Goal: Navigation & Orientation: Find specific page/section

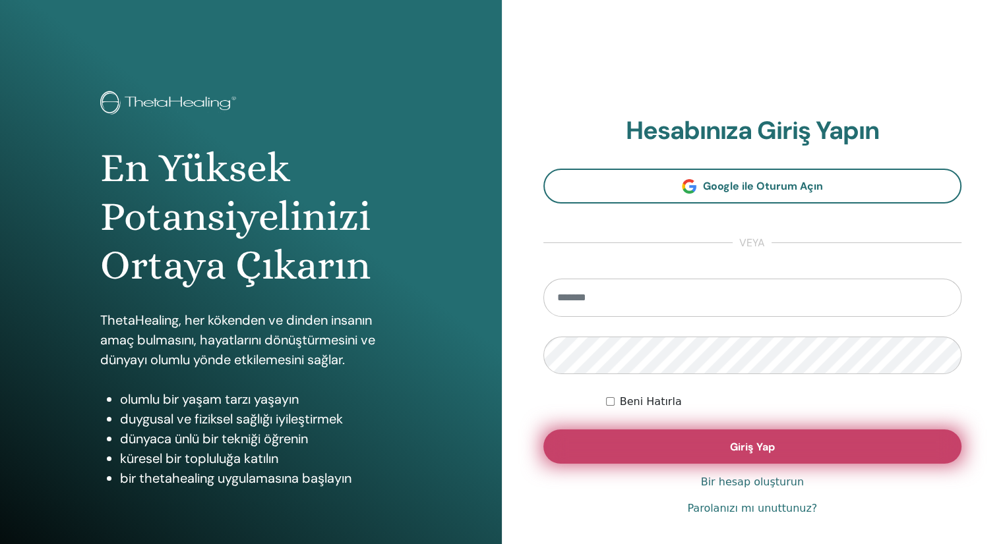
type input "**********"
click at [714, 434] on button "Giriş Yap" at bounding box center [752, 447] width 419 height 34
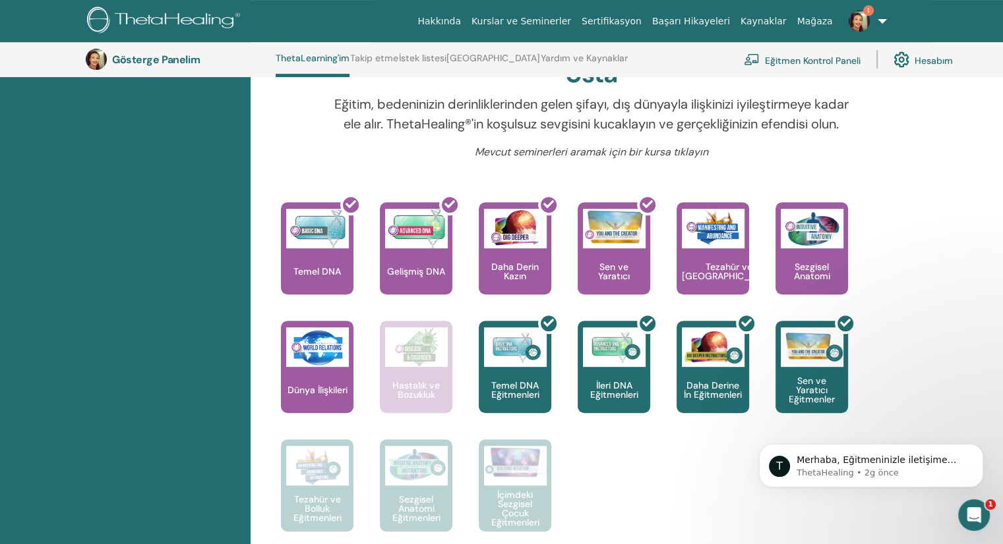
scroll to position [562, 0]
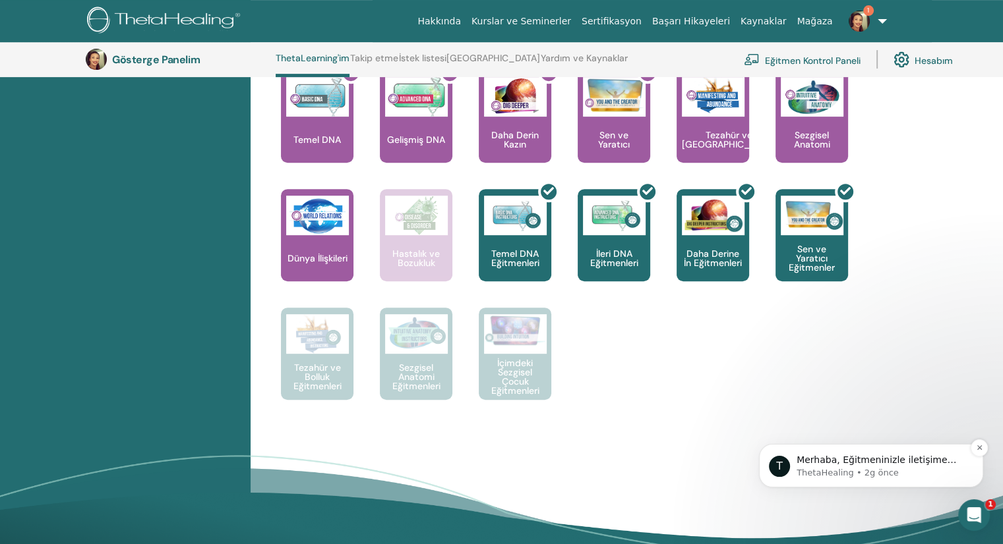
click at [897, 464] on font "Merhaba, Eğitmeninizle iletişime geçmenizi öneririz. Katılımınızı tamamlayıp on…" at bounding box center [876, 486] width 160 height 63
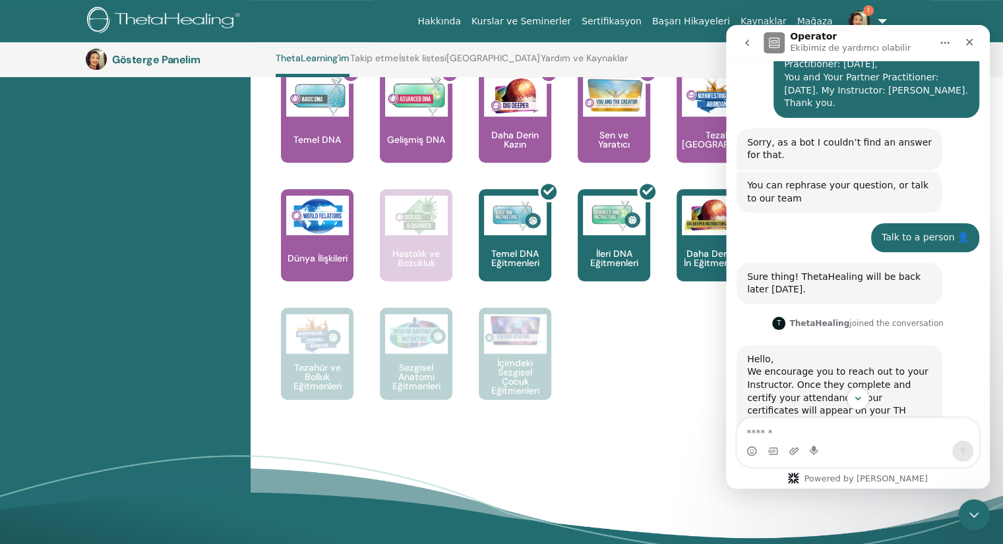
scroll to position [316, 0]
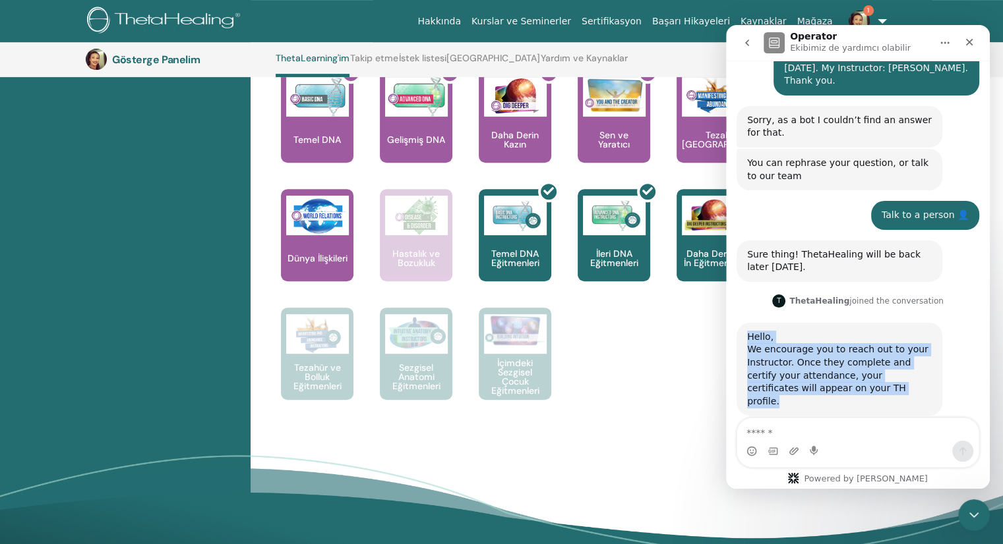
drag, startPoint x: 829, startPoint y: 382, endPoint x: 739, endPoint y: 316, distance: 111.3
click at [739, 323] on div "Hello, We encourage you to reach out to your Instructor. Once they complete and…" at bounding box center [839, 370] width 206 height 94
copy div "Hello, We encourage you to reach out to your Instructor. Once they complete and…"
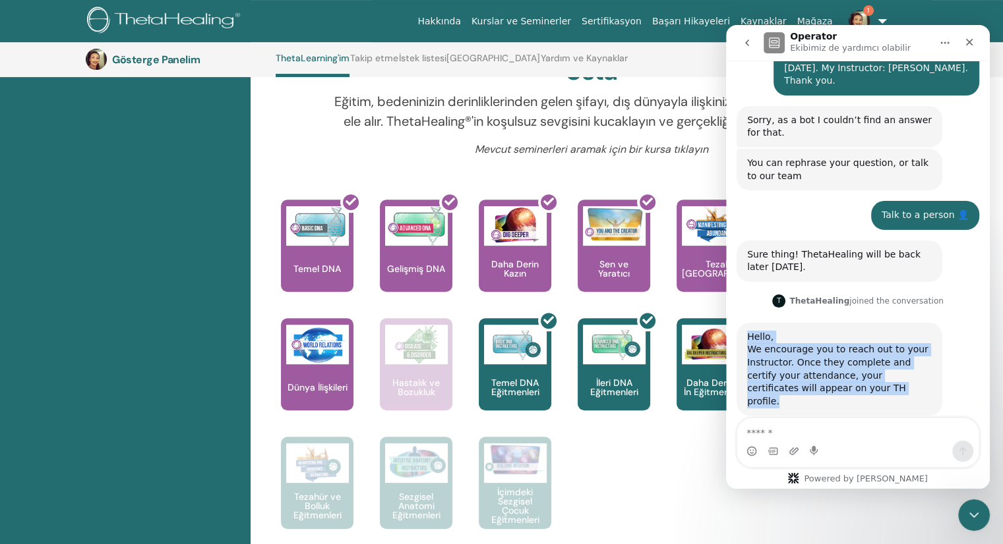
scroll to position [562, 0]
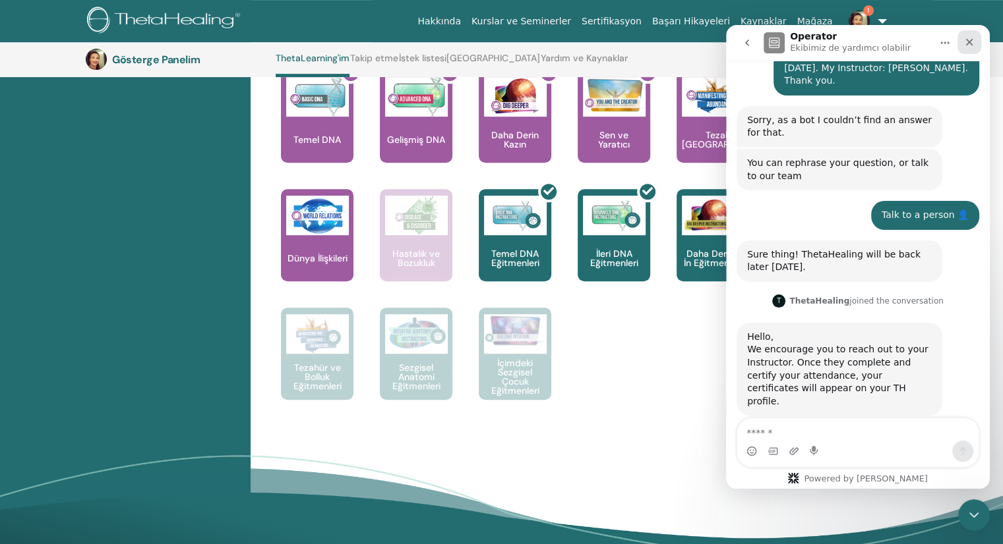
click at [970, 38] on icon "Kapat" at bounding box center [969, 42] width 11 height 11
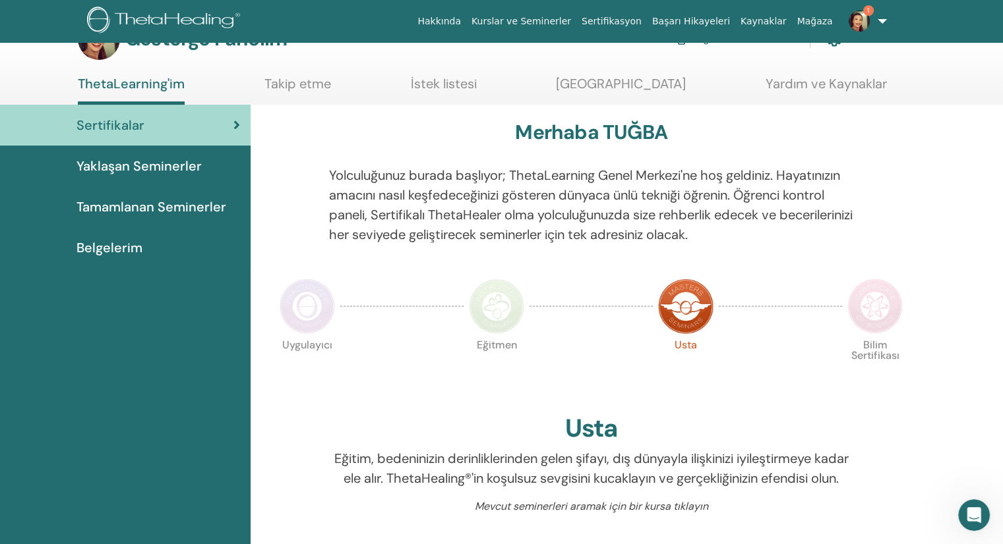
scroll to position [0, 0]
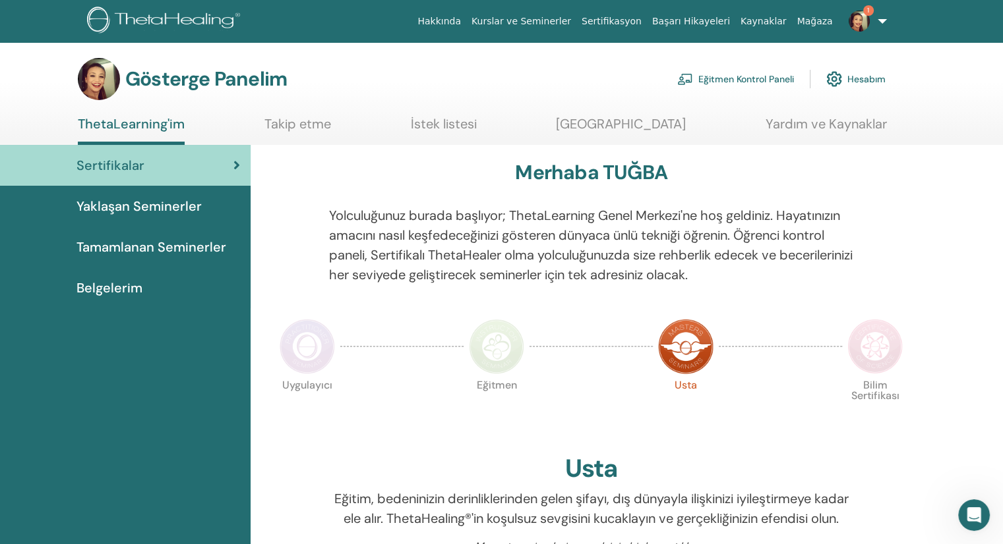
click at [103, 159] on font "Sertifikalar" at bounding box center [110, 165] width 68 height 17
click at [160, 239] on font "Tamamlanan Seminerler" at bounding box center [151, 247] width 150 height 17
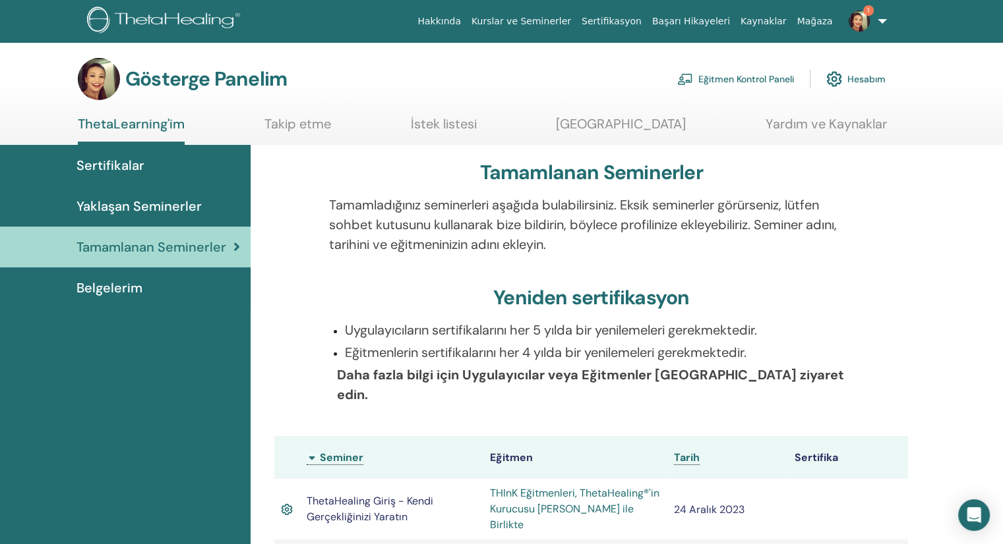
click at [866, 19] on img at bounding box center [858, 21] width 21 height 21
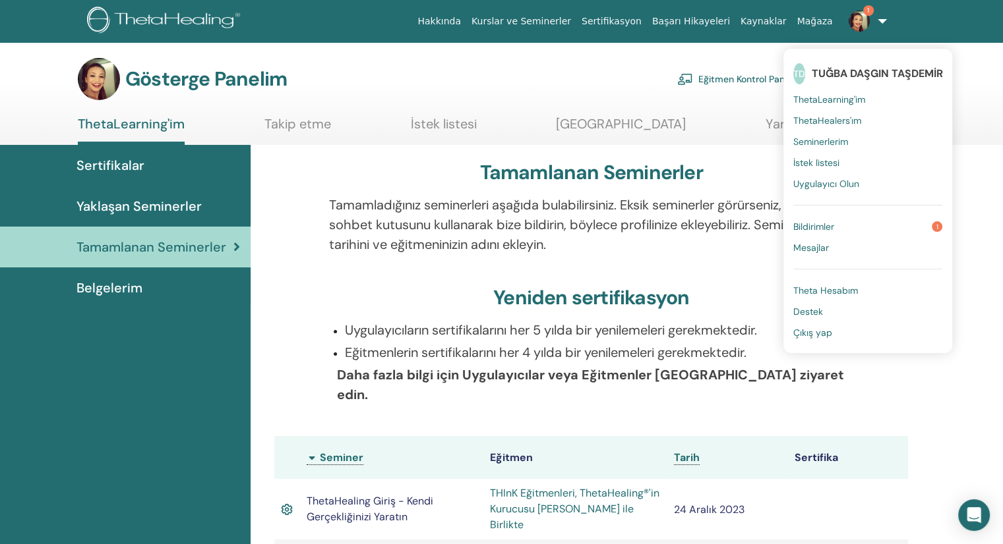
click at [846, 222] on link "Bildirimler 1" at bounding box center [867, 226] width 149 height 21
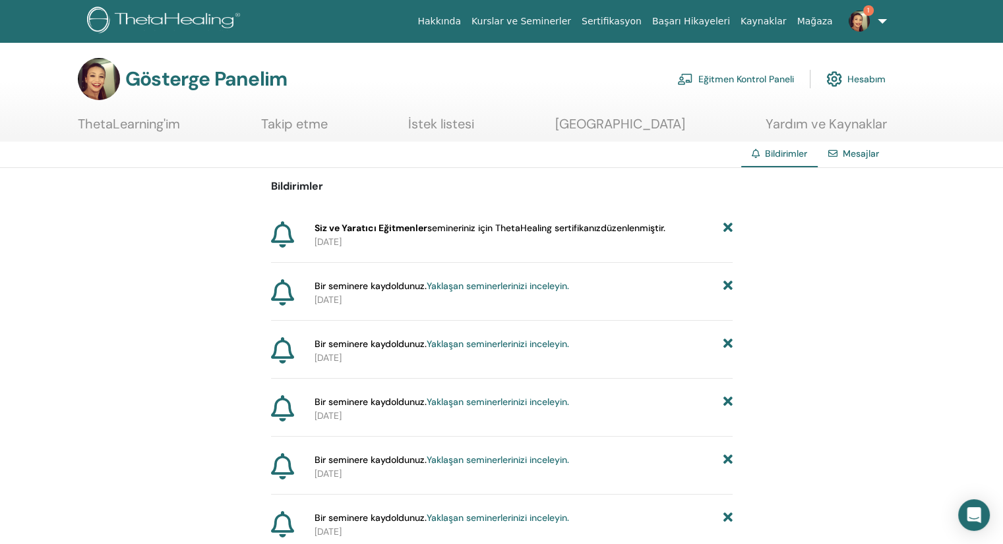
click at [474, 231] on font "semineriniz için ThetaHealing sertifikanız" at bounding box center [513, 228] width 173 height 12
click at [886, 20] on link "1" at bounding box center [865, 21] width 54 height 42
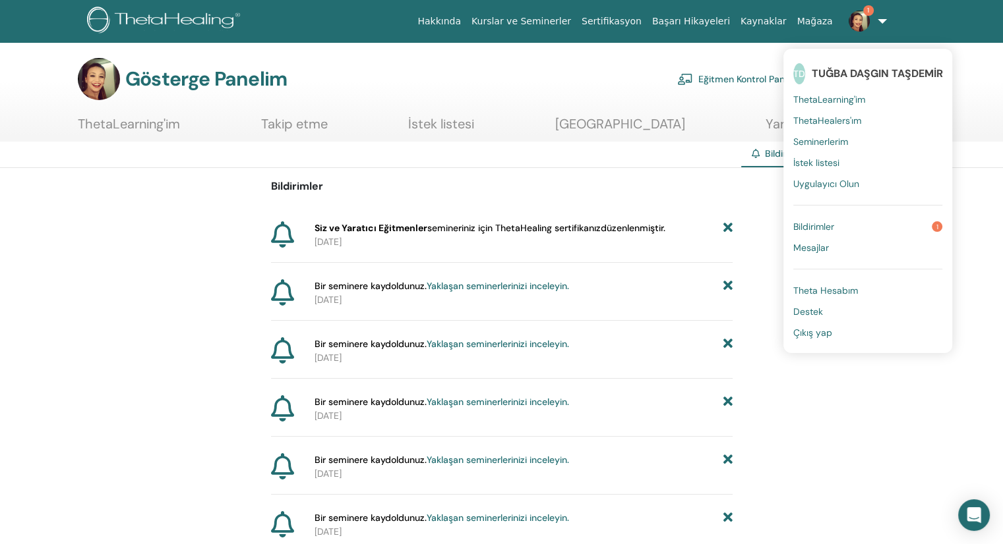
click at [849, 233] on link "Bildirimler 1" at bounding box center [867, 226] width 149 height 21
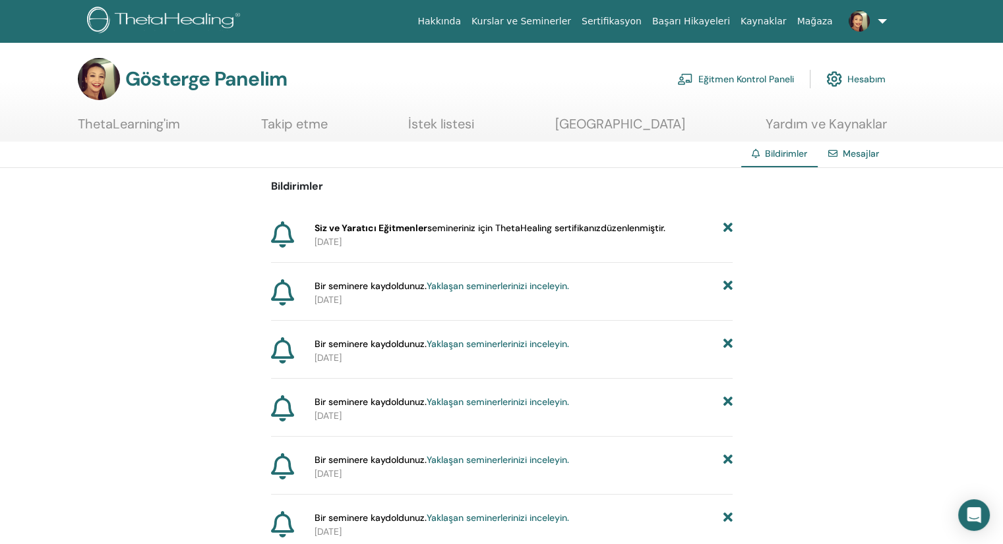
click at [882, 21] on link at bounding box center [865, 21] width 54 height 42
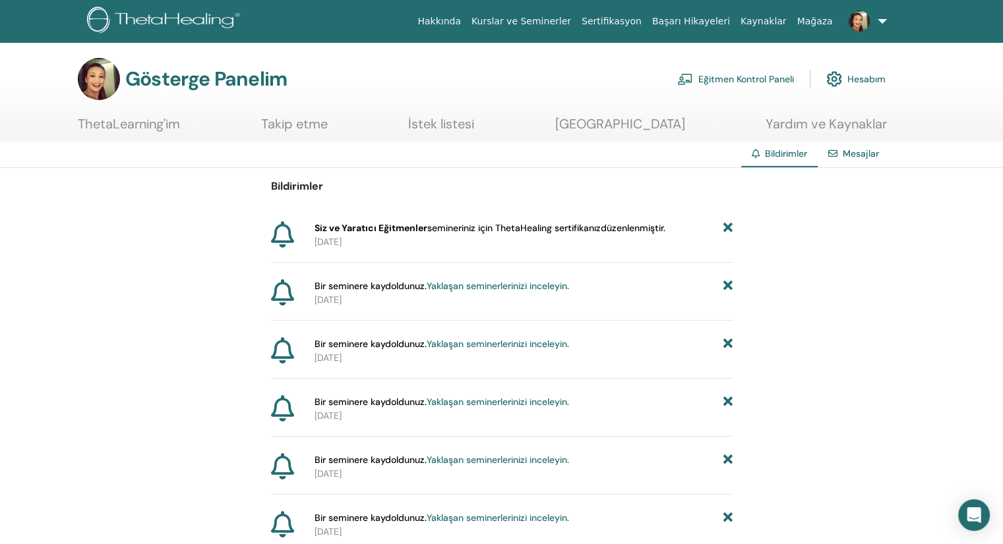
click at [855, 20] on img at bounding box center [858, 21] width 21 height 21
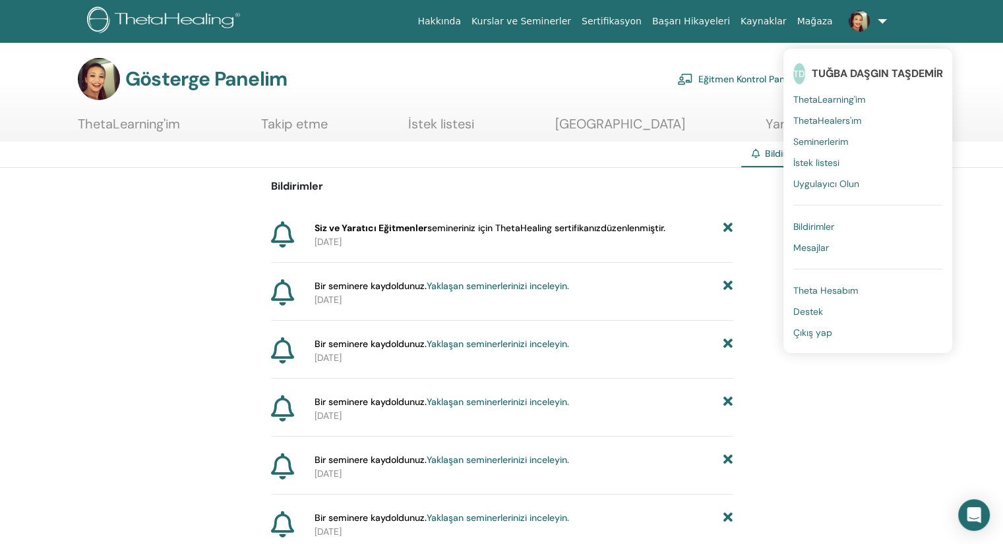
click at [811, 136] on font "Seminerlerim" at bounding box center [820, 142] width 55 height 12
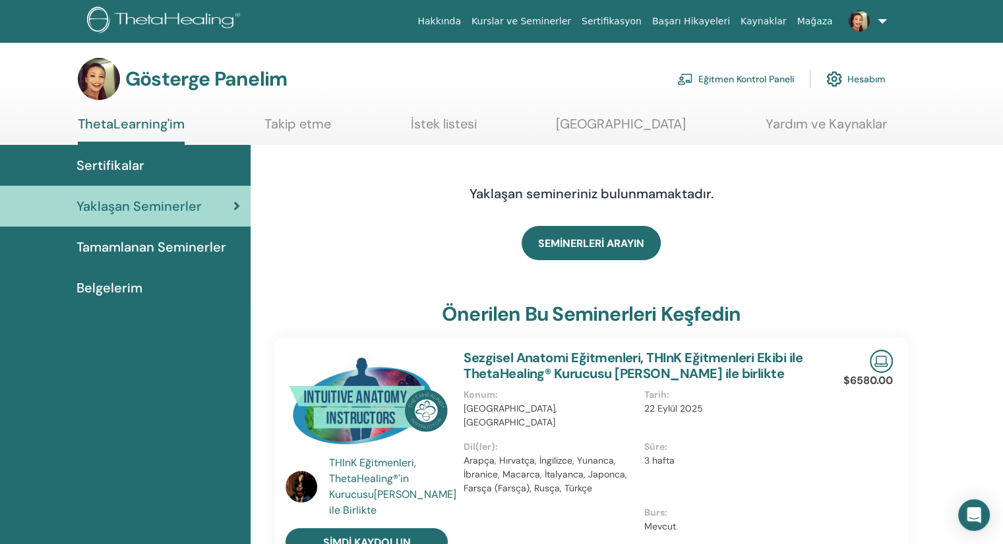
click at [878, 20] on link at bounding box center [865, 21] width 54 height 42
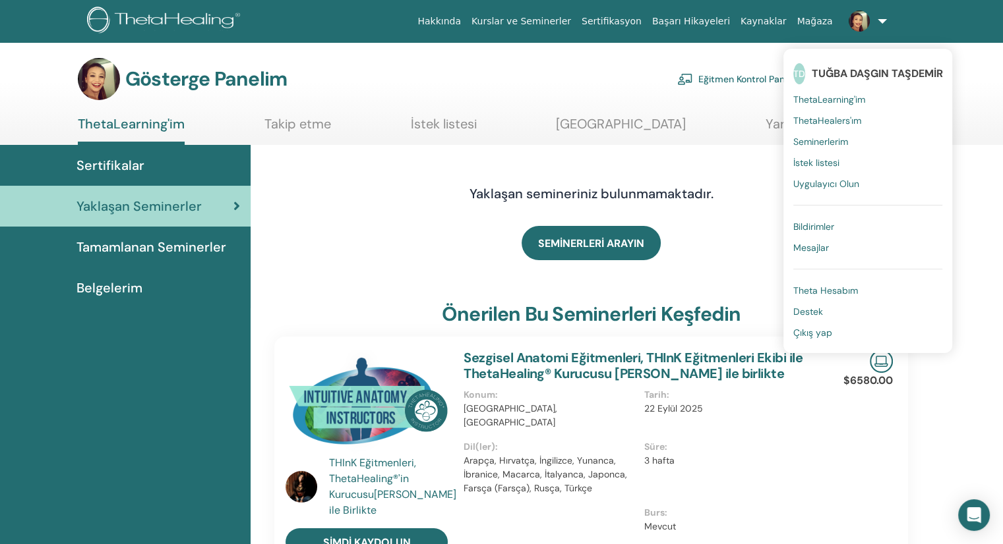
click at [829, 136] on font "Seminerlerim" at bounding box center [820, 142] width 55 height 12
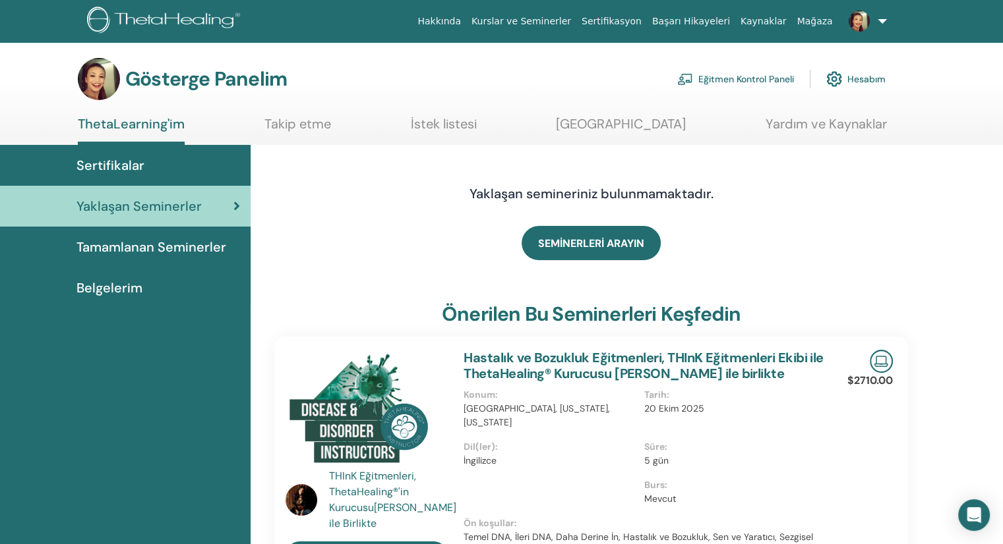
click at [131, 162] on font "Sertifikalar" at bounding box center [110, 165] width 68 height 17
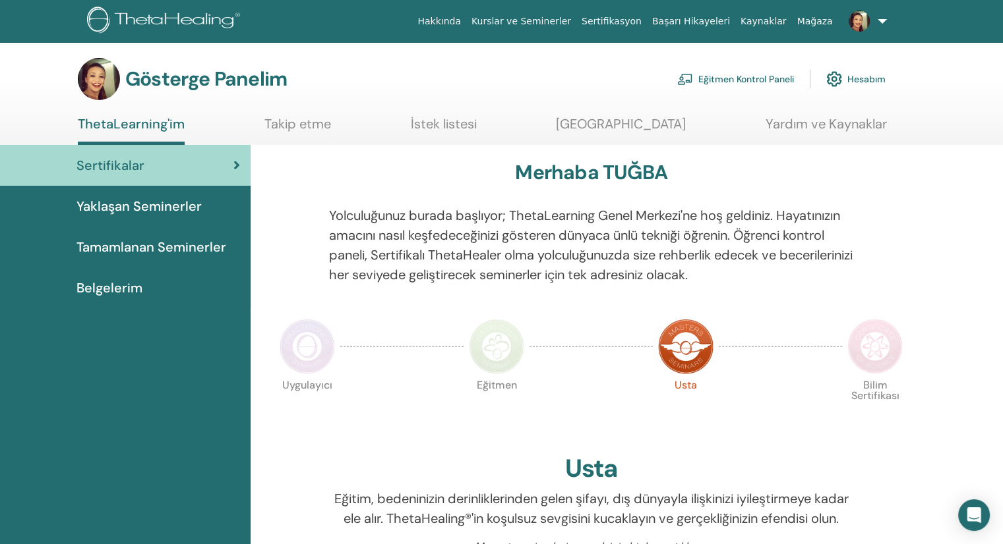
click at [733, 79] on font "Eğitmen Kontrol Paneli" at bounding box center [746, 80] width 96 height 12
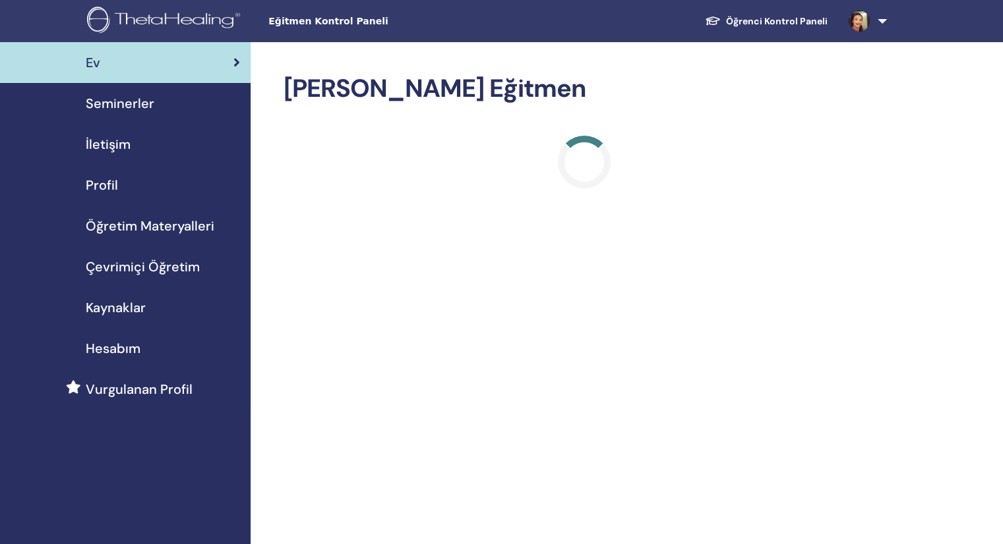
click at [127, 138] on font "İletişim" at bounding box center [108, 144] width 45 height 17
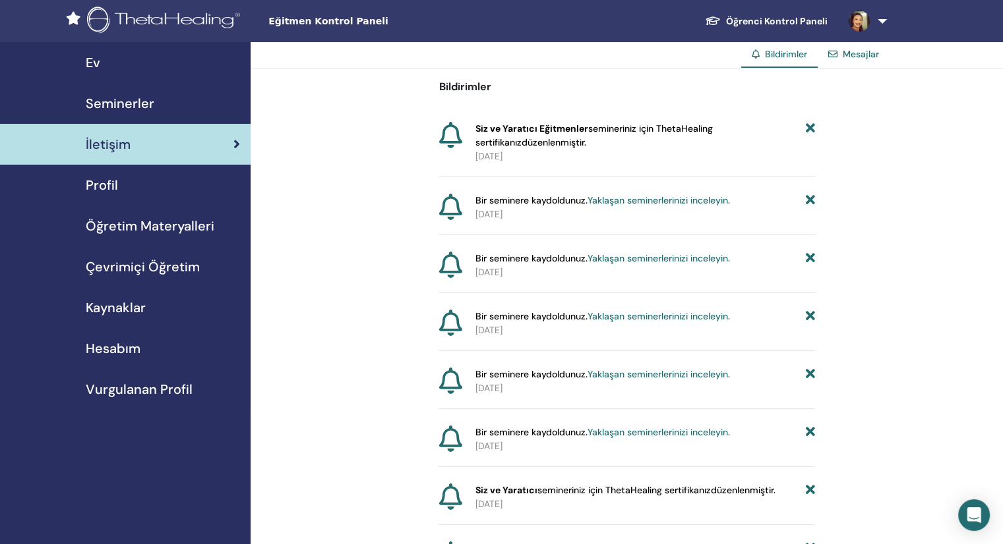
click at [150, 125] on link "İletişim" at bounding box center [125, 144] width 250 height 41
click at [142, 103] on font "Seminerler" at bounding box center [120, 103] width 69 height 17
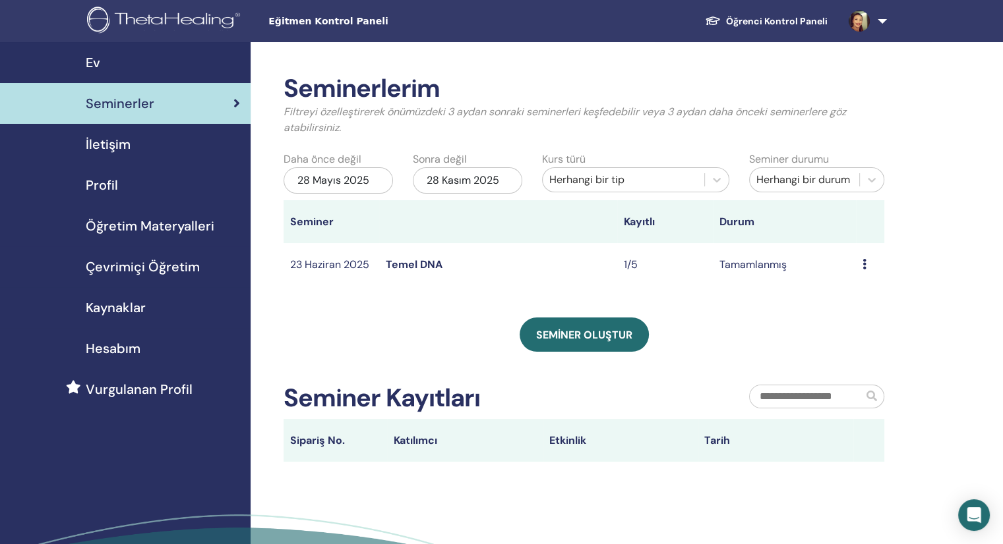
click at [819, 17] on font "Öğrenci Kontrol Paneli" at bounding box center [777, 21] width 102 height 12
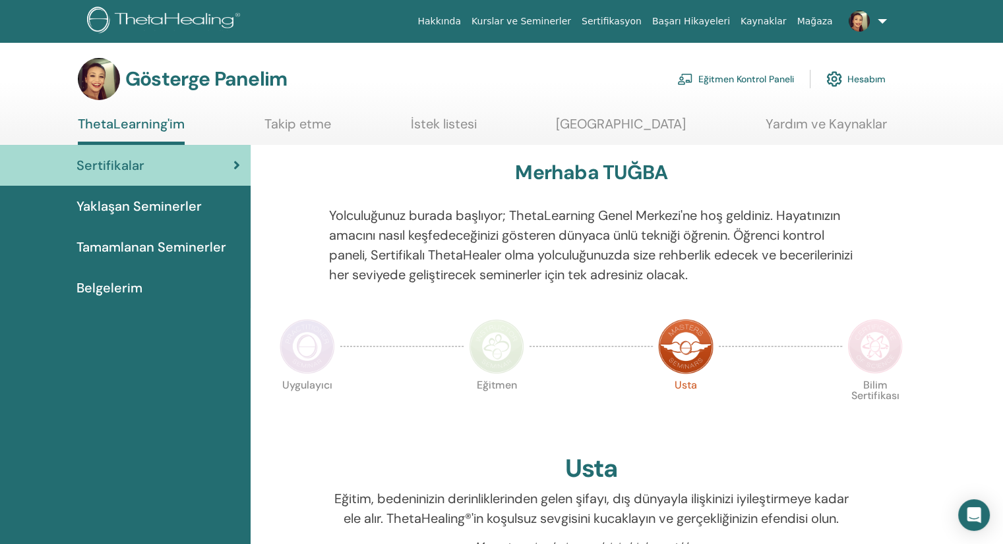
click at [777, 74] on font "Eğitmen Kontrol Paneli" at bounding box center [746, 80] width 96 height 12
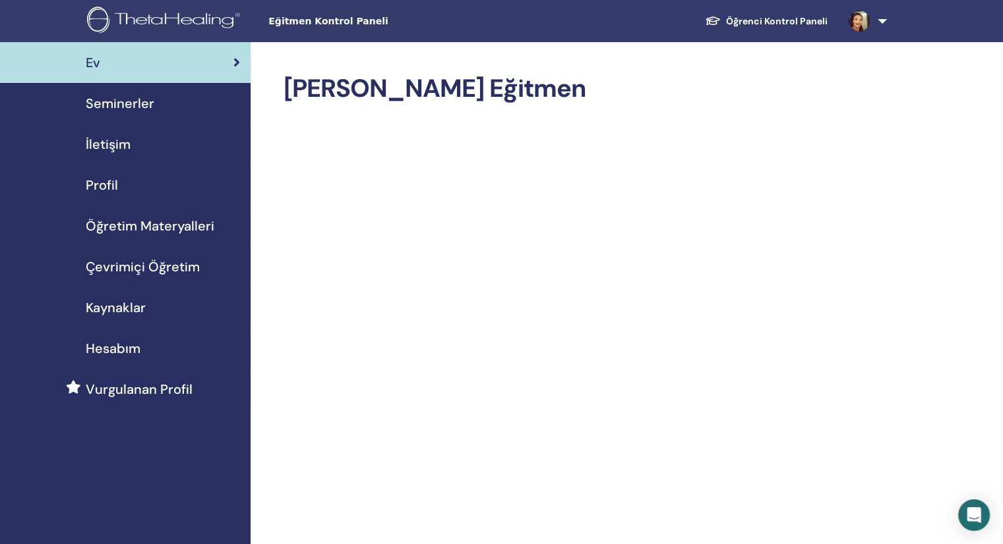
click at [113, 101] on font "Seminerler" at bounding box center [120, 103] width 69 height 17
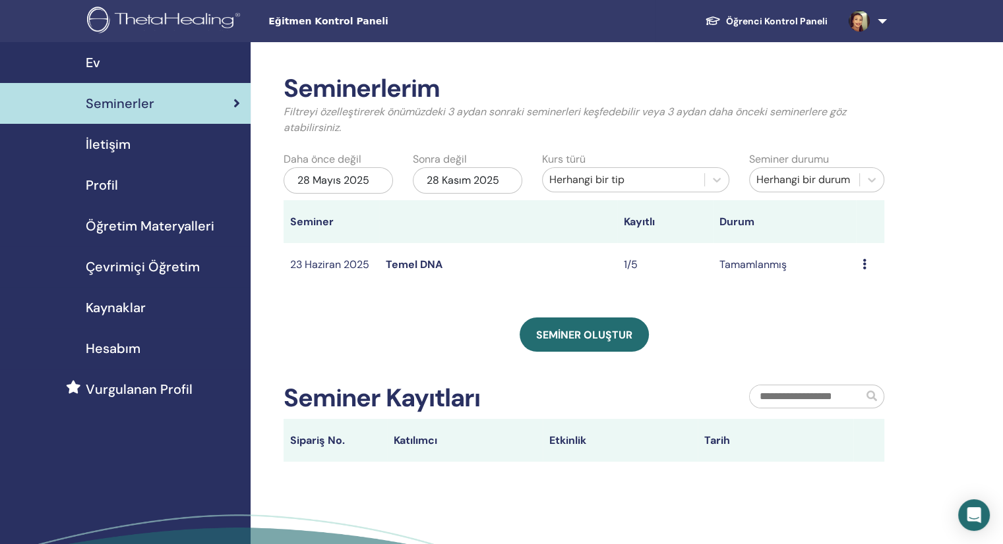
click at [766, 269] on font "Tamamlanmış" at bounding box center [752, 265] width 67 height 14
click at [396, 268] on font "Temel DNA" at bounding box center [414, 265] width 57 height 14
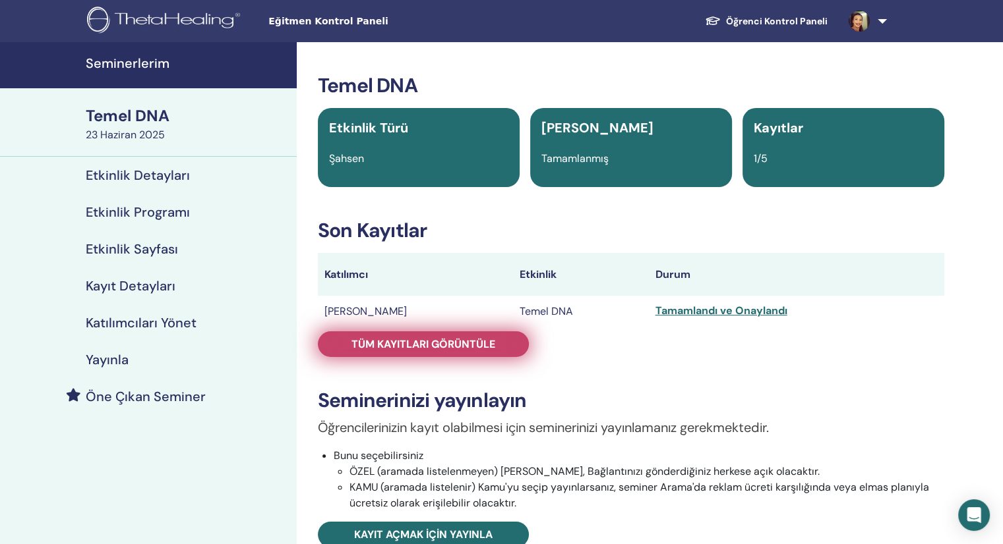
click at [435, 349] on font "Tüm kayıtları görüntüle" at bounding box center [423, 345] width 144 height 14
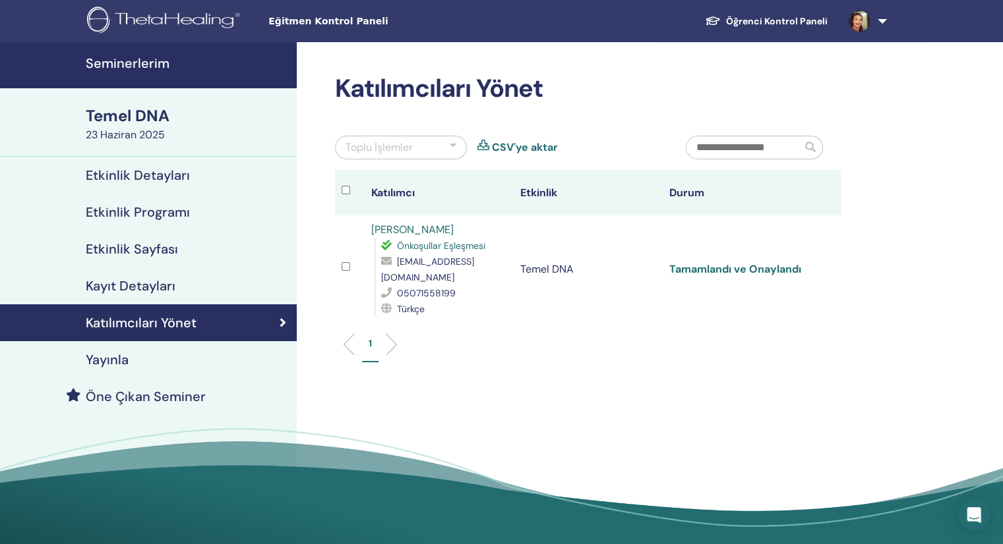
click at [722, 272] on font "Tamamlandı ve Onaylandı" at bounding box center [735, 269] width 132 height 14
drag, startPoint x: 112, startPoint y: 67, endPoint x: 119, endPoint y: 67, distance: 7.3
click at [112, 67] on font "Seminerlerim" at bounding box center [128, 63] width 84 height 17
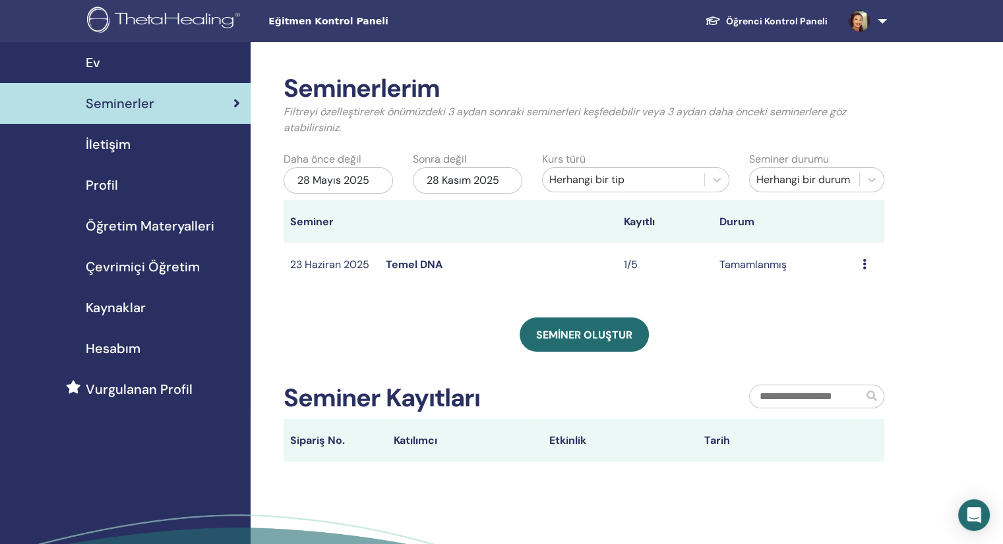
click at [95, 57] on font "Ev" at bounding box center [93, 62] width 15 height 17
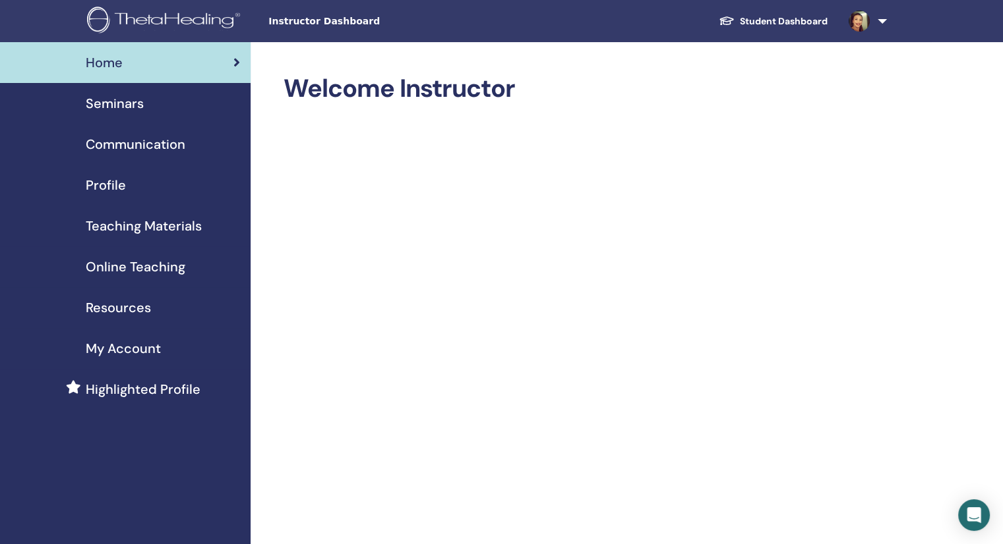
click at [792, 19] on link "Student Dashboard" at bounding box center [773, 21] width 130 height 24
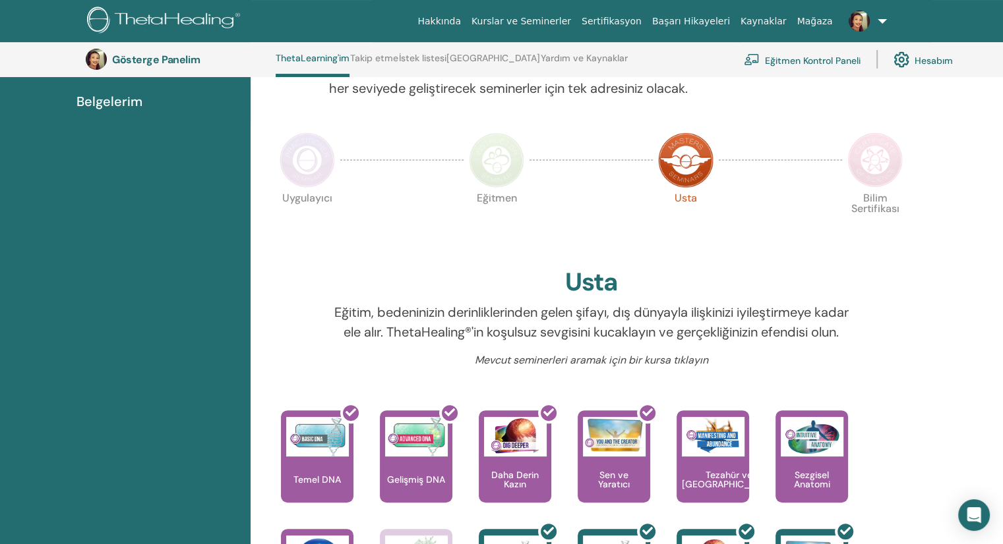
scroll to position [562, 0]
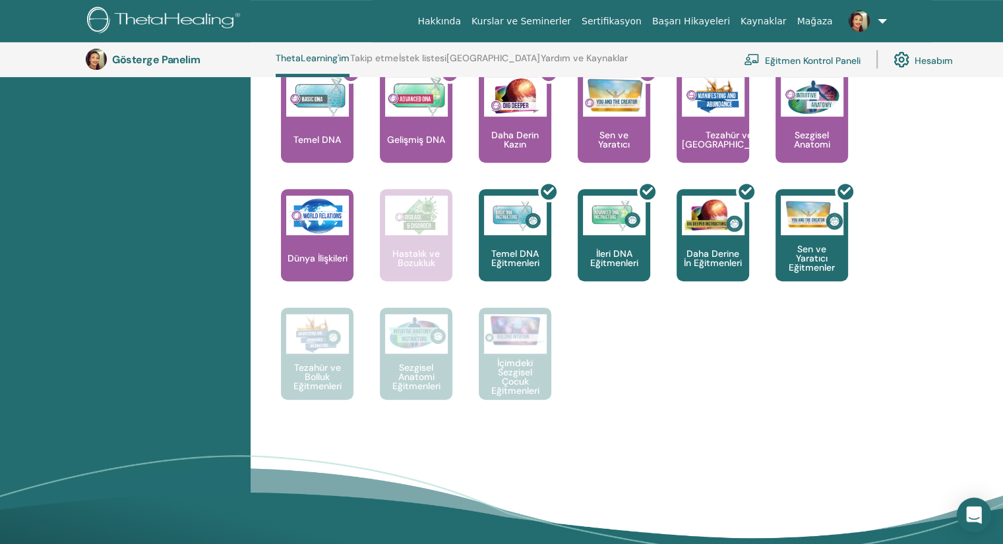
click at [970, 515] on icon "Intercom Messenger'ı açın" at bounding box center [973, 515] width 15 height 17
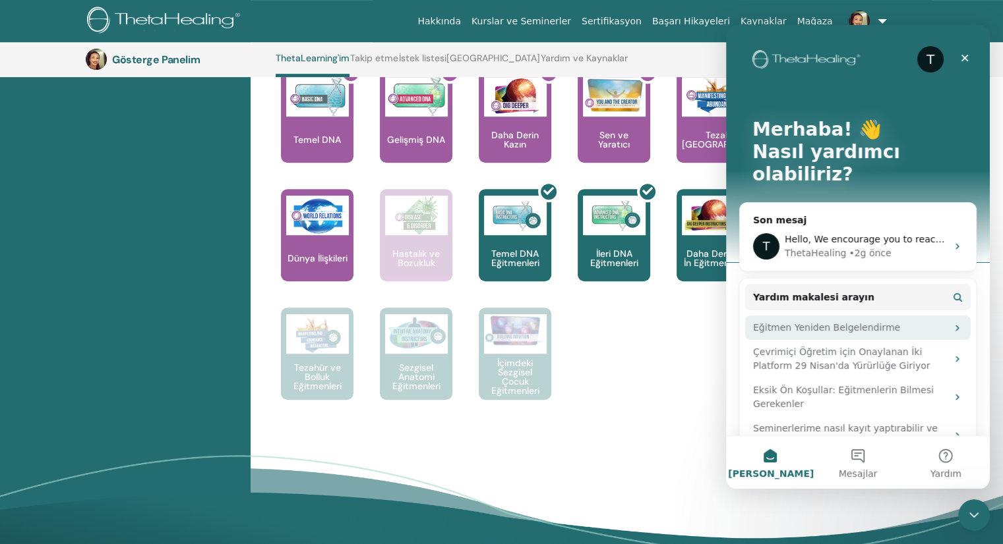
scroll to position [65, 0]
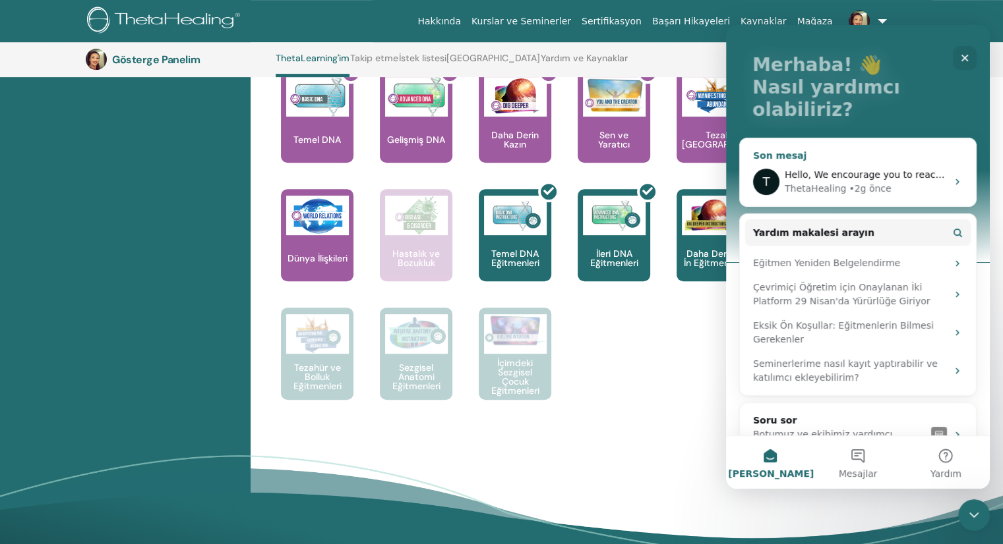
click at [956, 159] on div "T Hello, We encourage you to reach out to your Instructor. Once they complete a…" at bounding box center [858, 182] width 236 height 49
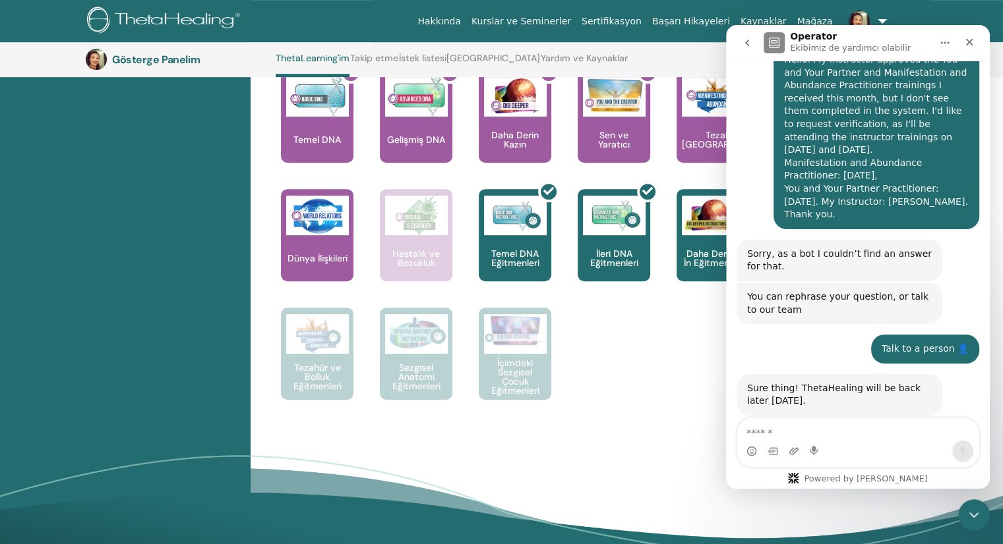
scroll to position [53, 0]
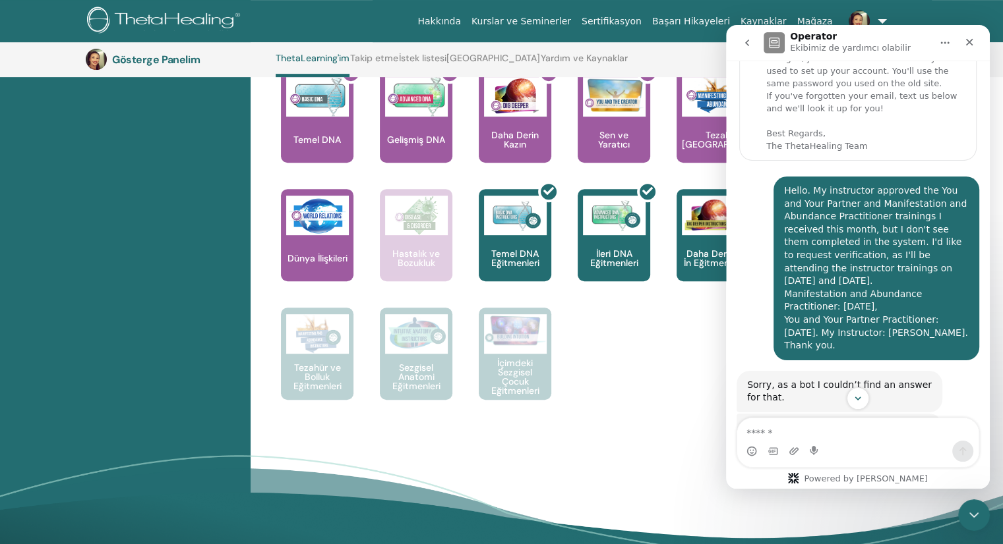
drag, startPoint x: 776, startPoint y: 194, endPoint x: 841, endPoint y: 342, distance: 162.0
click at [841, 342] on div "Hello. My instructor approved the You and Your Partner and Manifestation and Ab…" at bounding box center [876, 269] width 206 height 184
copy div "Hello. My instructor approved the You and Your Partner and Manifestation and Ab…"
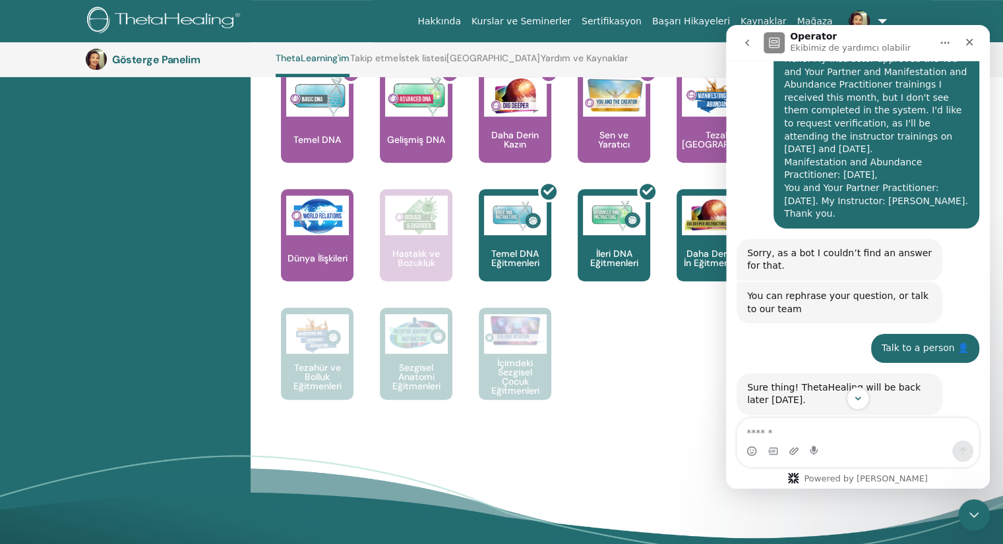
scroll to position [316, 0]
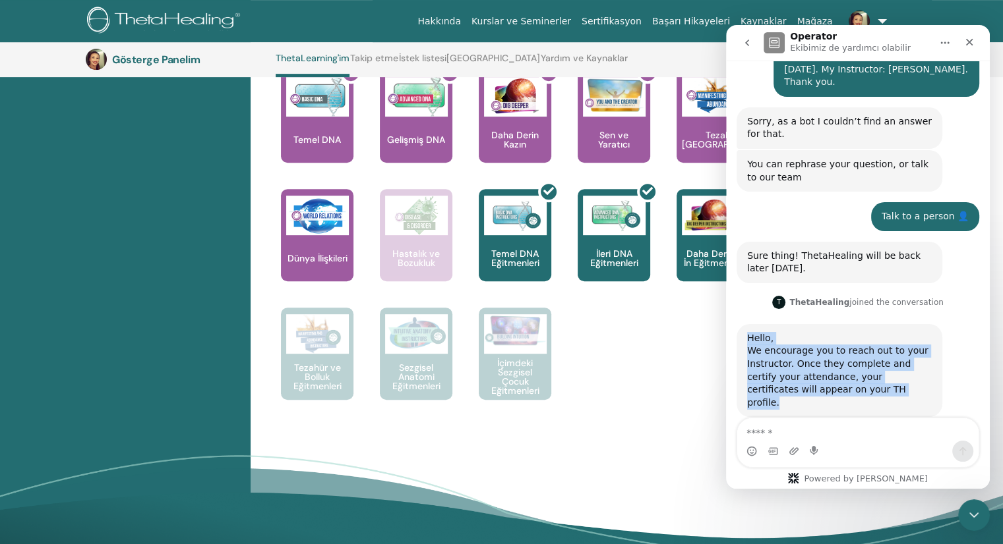
drag, startPoint x: 744, startPoint y: 325, endPoint x: 847, endPoint y: 384, distance: 119.3
click at [847, 384] on div "Hello, We encourage you to reach out to your Instructor. Once they complete and…" at bounding box center [839, 371] width 206 height 94
copy div "Hello, We encourage you to reach out to your Instructor. Once they complete and…"
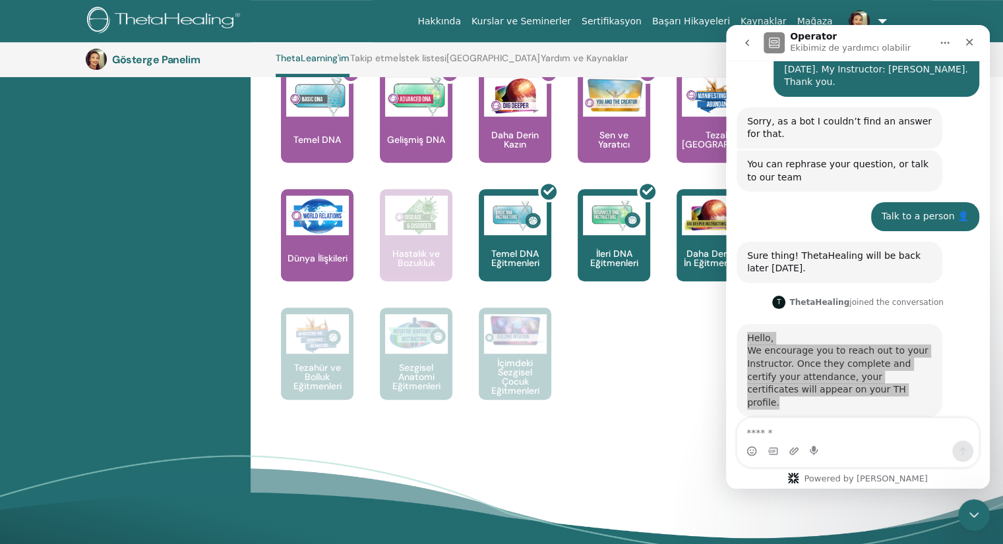
click at [647, 379] on div "ThetaHealing yolculuğunuz burada başlıyor. Sertifikalı Uygulayıcı olmak için ka…" at bounding box center [580, 249] width 653 height 356
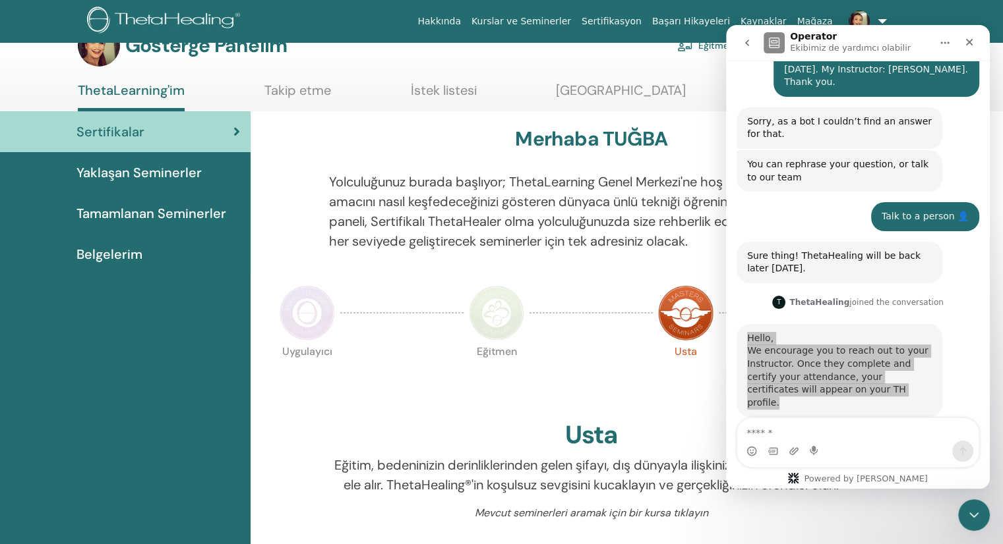
scroll to position [0, 0]
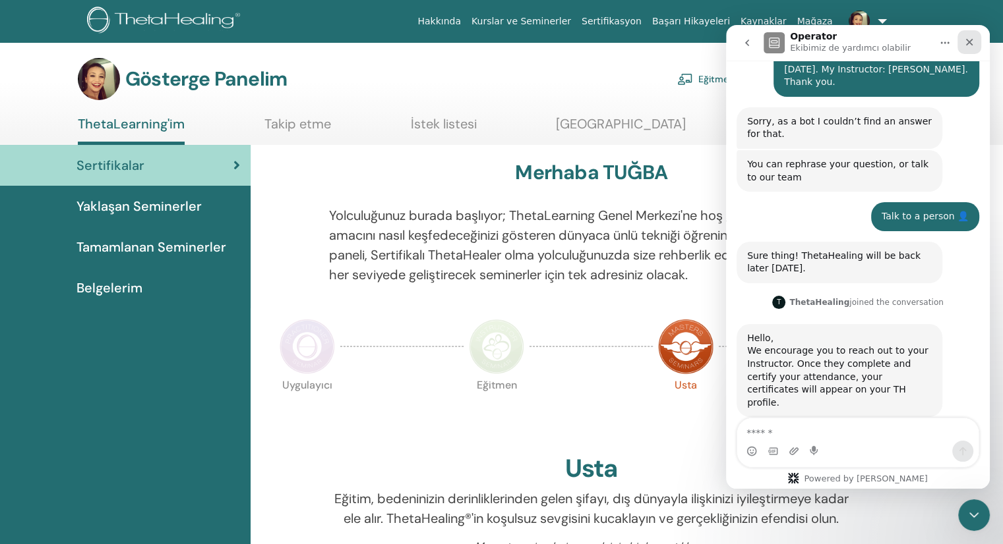
click at [962, 47] on div "Kapat" at bounding box center [969, 42] width 24 height 24
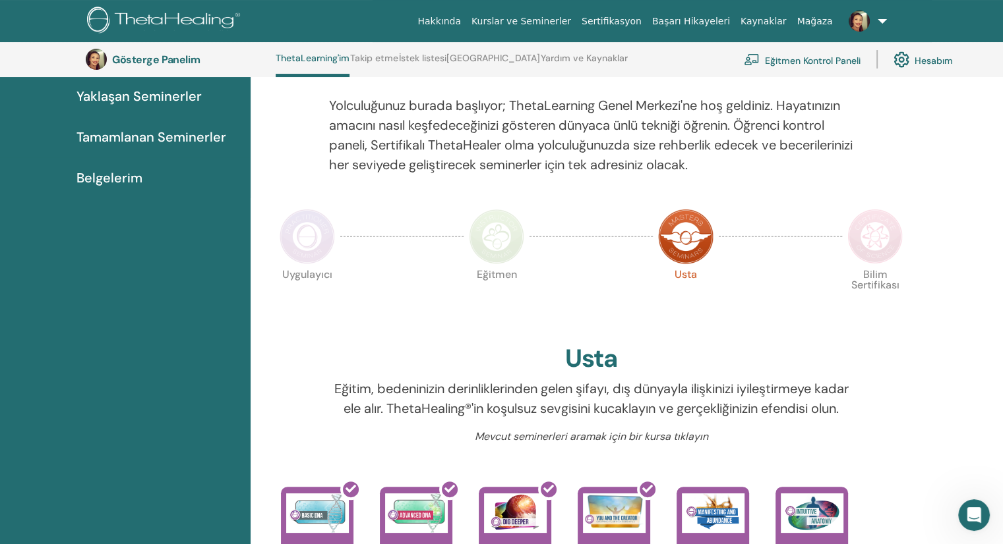
scroll to position [166, 0]
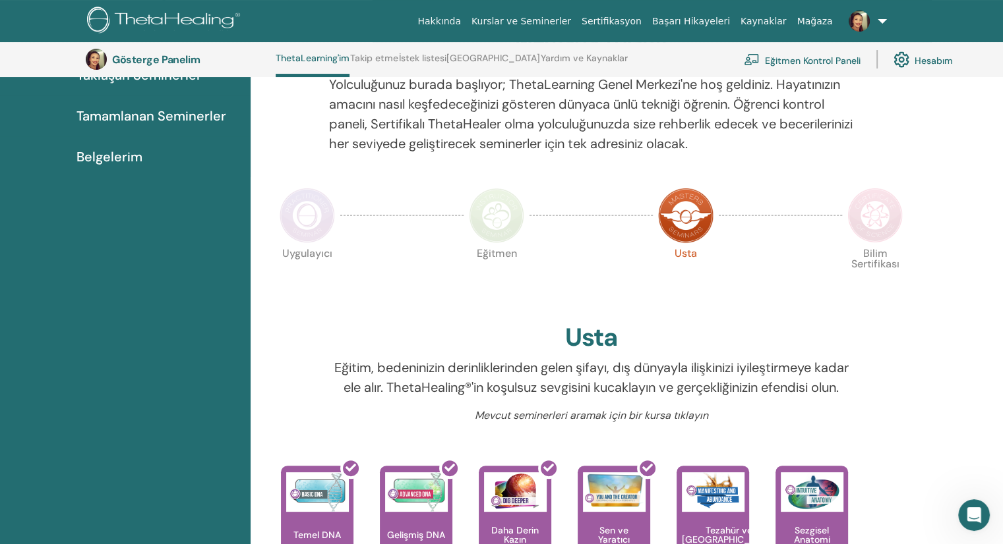
click at [161, 119] on font "Tamamlanan Seminerler" at bounding box center [151, 115] width 150 height 17
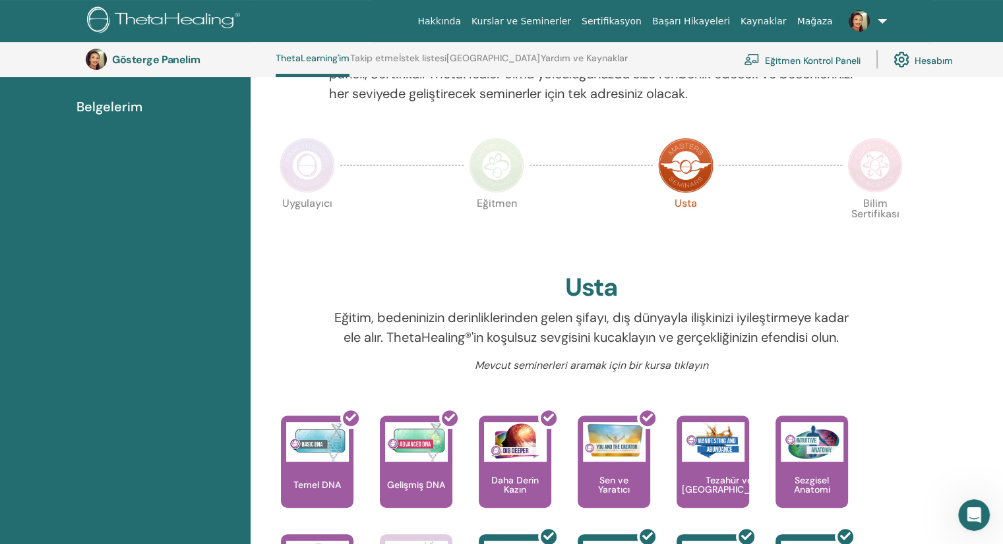
scroll to position [298, 0]
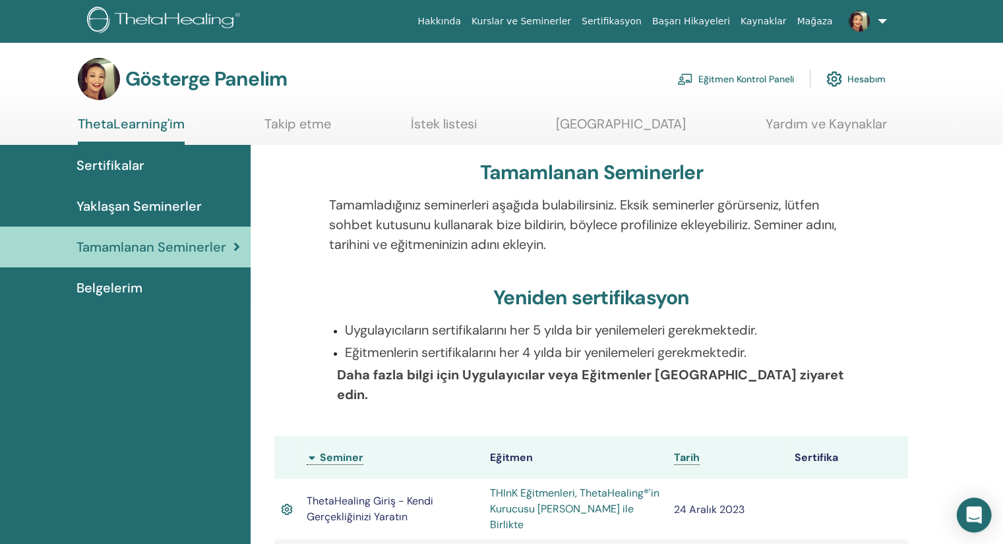
click at [967, 514] on icon "Intercom Messenger'ı açın" at bounding box center [973, 515] width 17 height 17
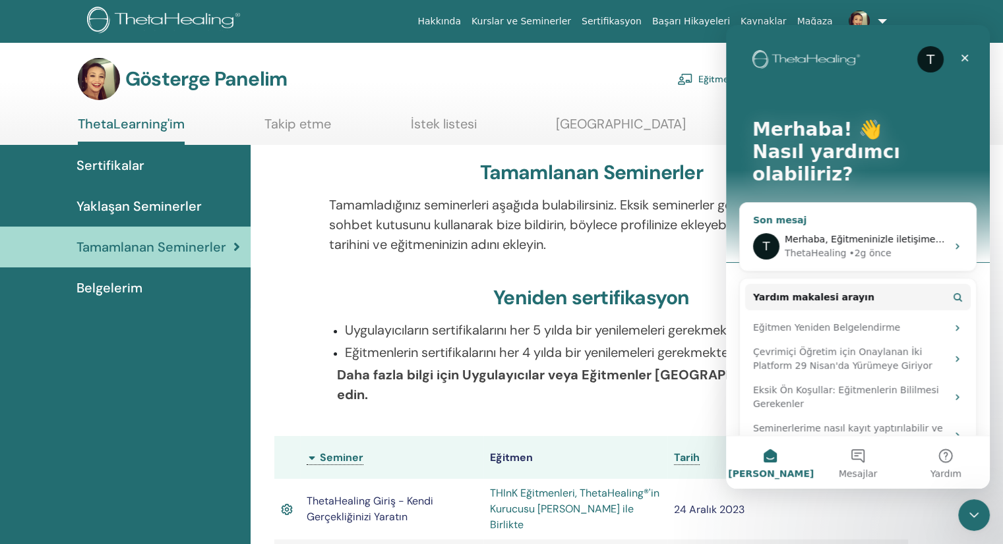
click at [866, 222] on div "T Merhaba, Eğitmeninizle iletişime geçmenizi öneririz. Katılımınızı tamamlayıp …" at bounding box center [858, 246] width 236 height 49
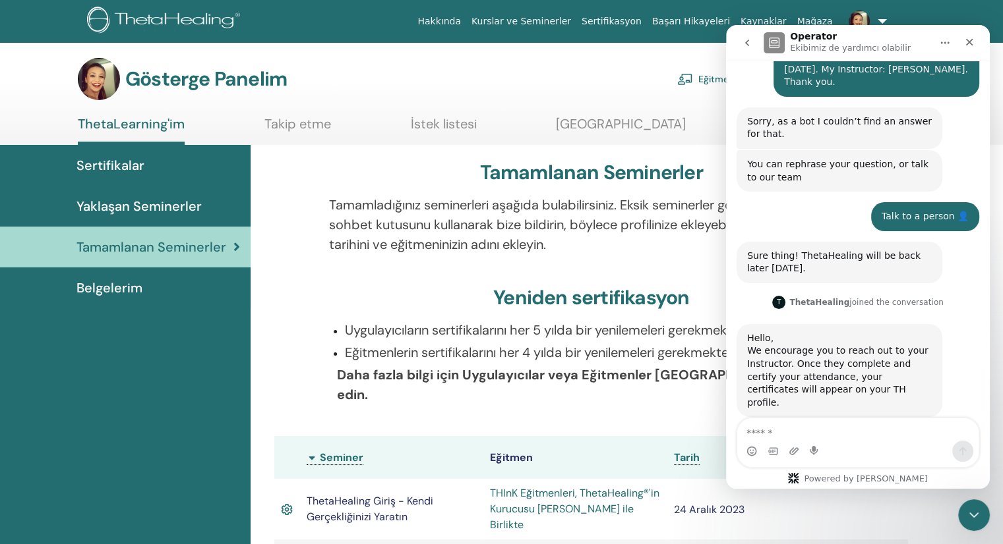
scroll to position [316, 0]
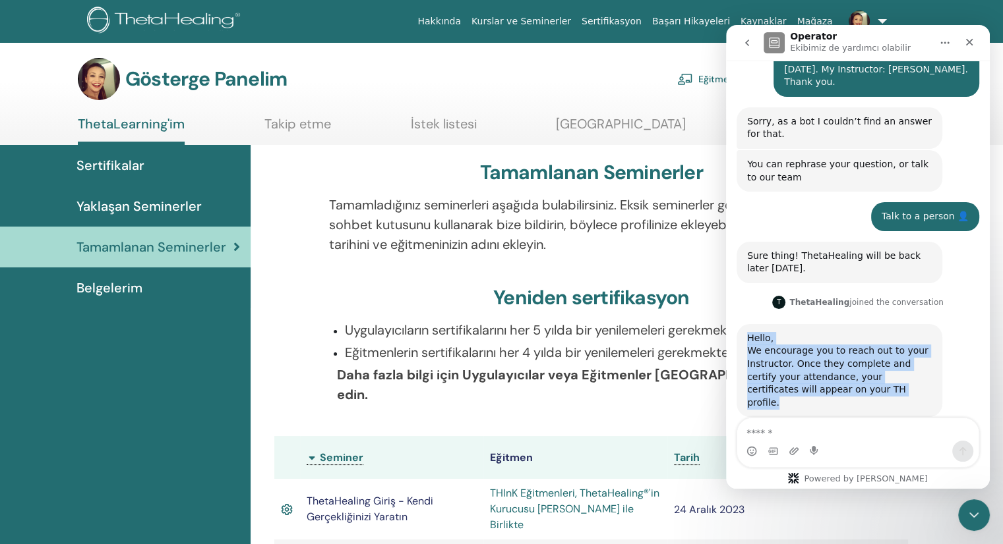
drag, startPoint x: 749, startPoint y: 326, endPoint x: 833, endPoint y: 385, distance: 102.2
click at [833, 385] on div "Hello, We encourage you to reach out to your Instructor. Once they complete and…" at bounding box center [839, 371] width 206 height 94
copy div "Hello, We encourage you to reach out to your Instructor. Once they complete and…"
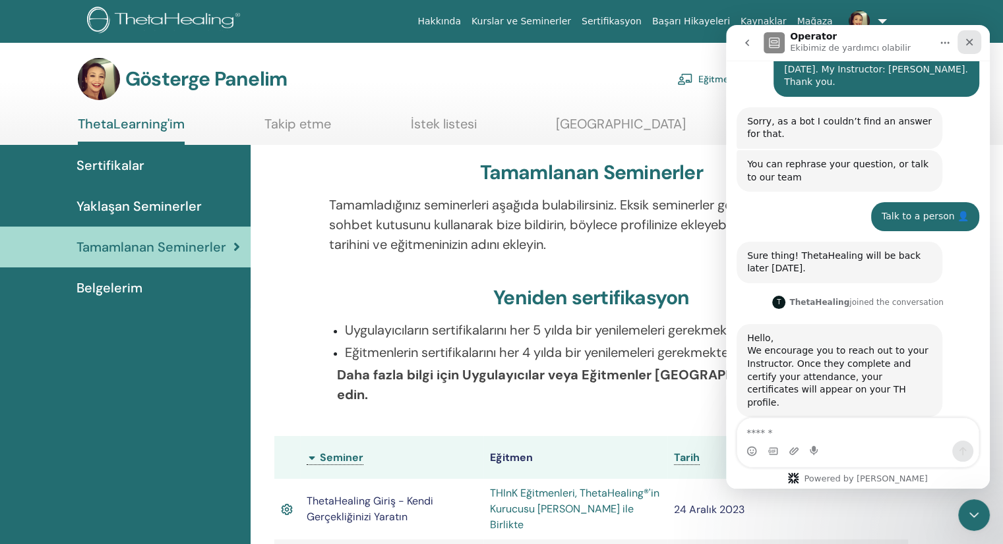
click at [970, 40] on icon "Kapat" at bounding box center [969, 42] width 7 height 7
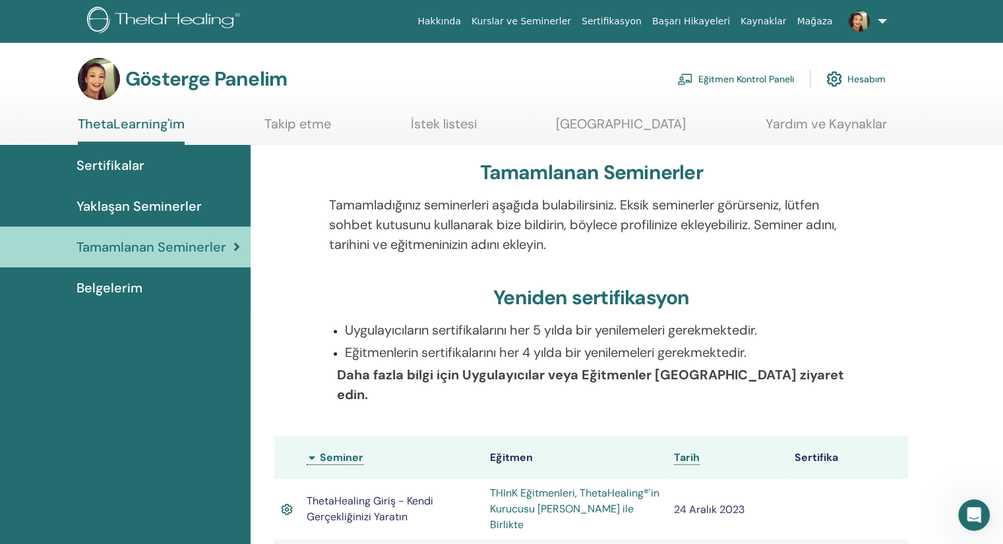
scroll to position [278, 0]
click at [119, 285] on font "Belgelerim" at bounding box center [109, 287] width 66 height 17
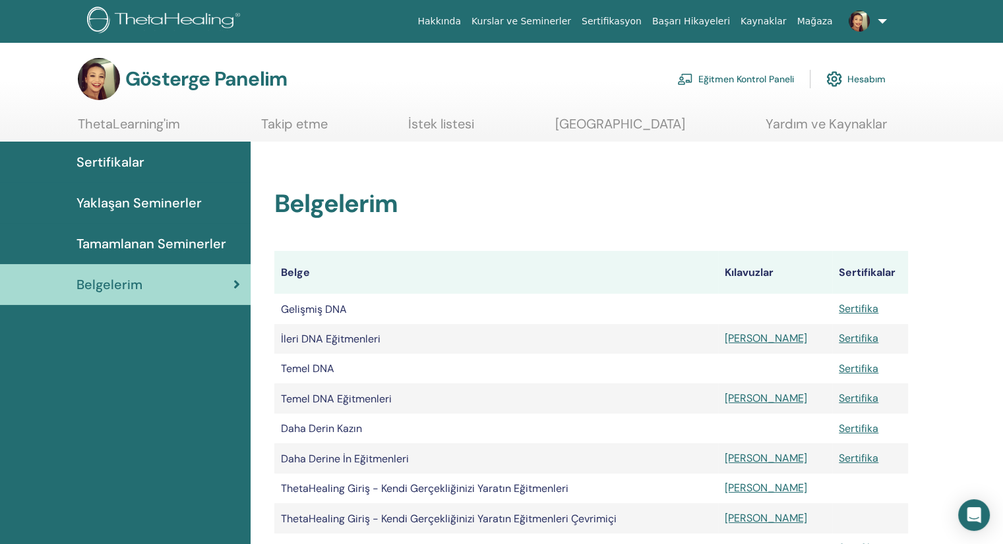
click at [633, 18] on font "Sertifikasyon" at bounding box center [611, 21] width 60 height 11
